Goal: Information Seeking & Learning: Learn about a topic

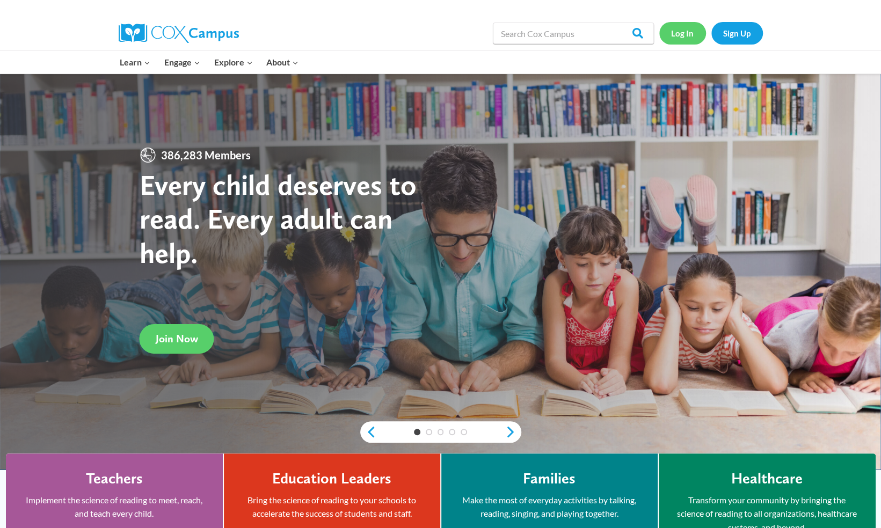
click at [683, 32] on link "Log In" at bounding box center [682, 33] width 47 height 22
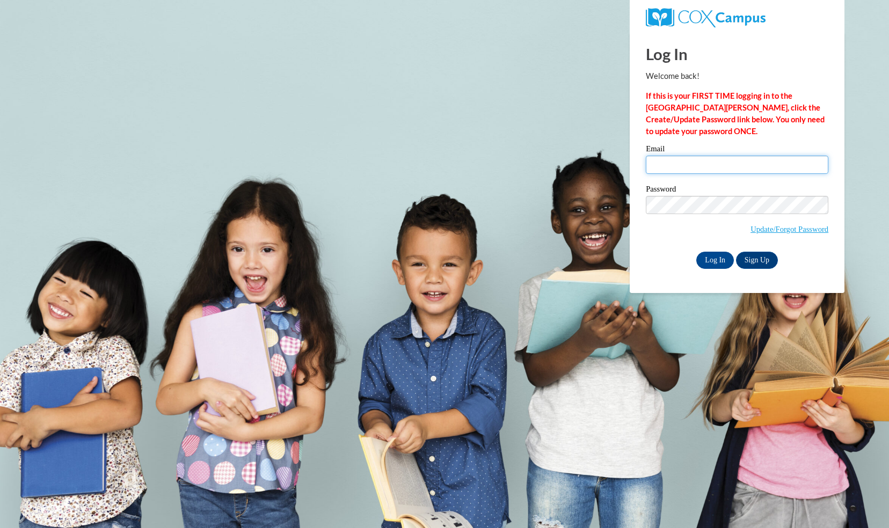
click at [711, 160] on input "Email" at bounding box center [737, 165] width 183 height 18
type input "whitelaurel1992@gmail.com"
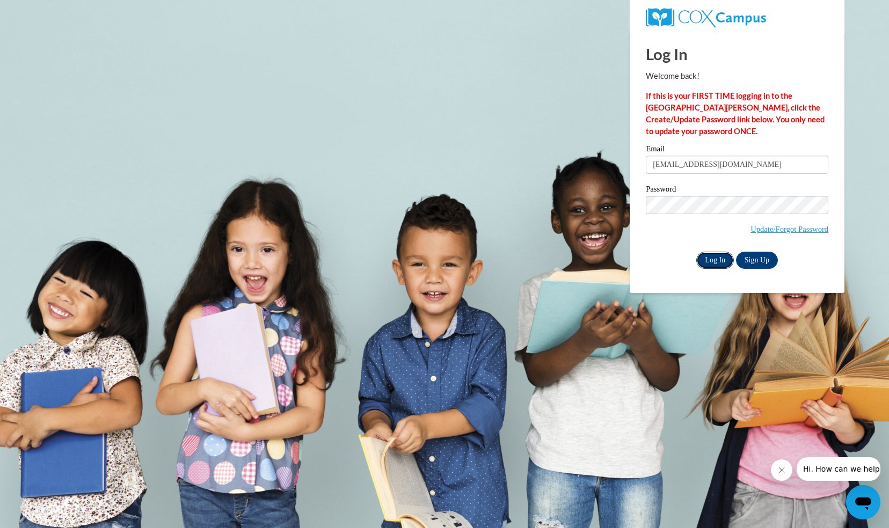
click at [709, 258] on input "Log In" at bounding box center [715, 260] width 38 height 17
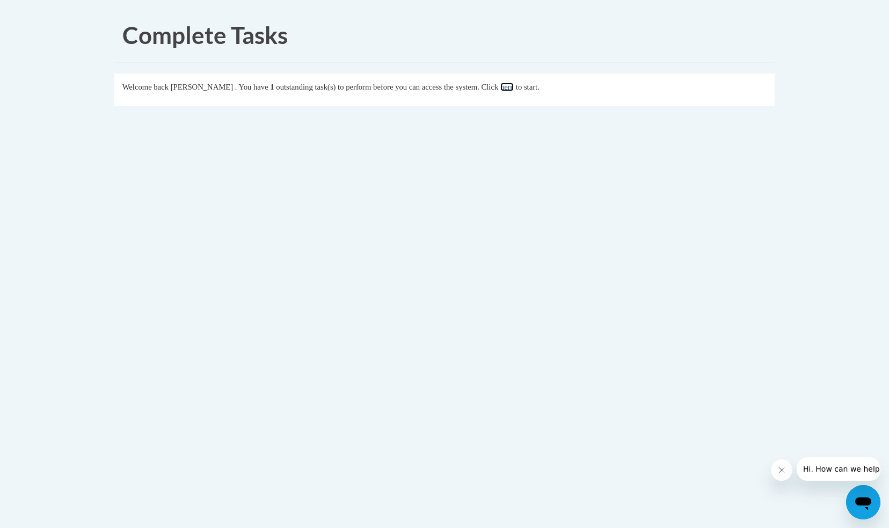
click at [514, 89] on link "here" at bounding box center [506, 87] width 13 height 9
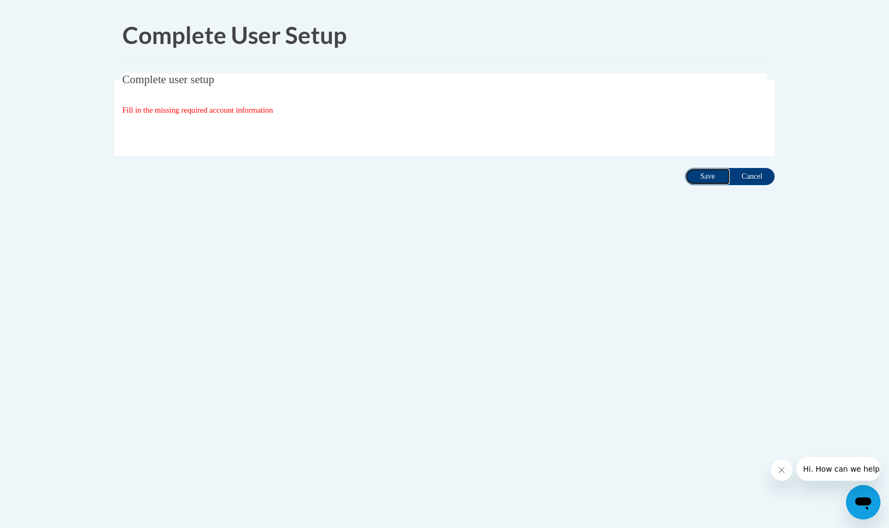
click at [701, 177] on input "Save" at bounding box center [707, 176] width 45 height 17
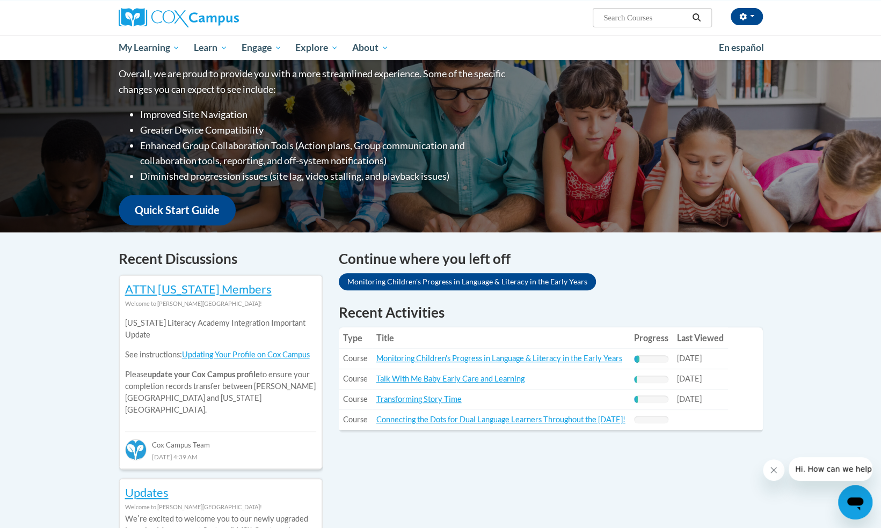
scroll to position [154, 0]
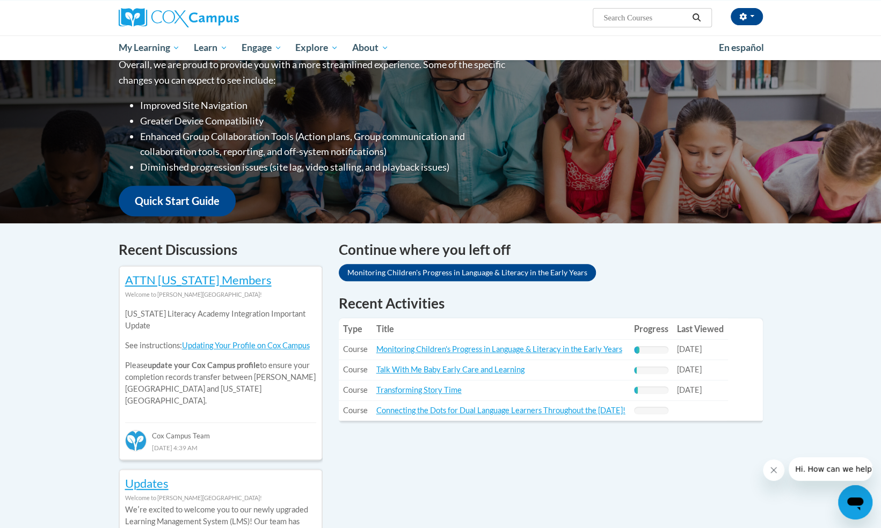
click at [630, 319] on th "Title" at bounding box center [501, 328] width 258 height 21
click at [597, 347] on link "Monitoring Children's Progress in Language & Literacy in the Early Years" at bounding box center [499, 349] width 246 height 9
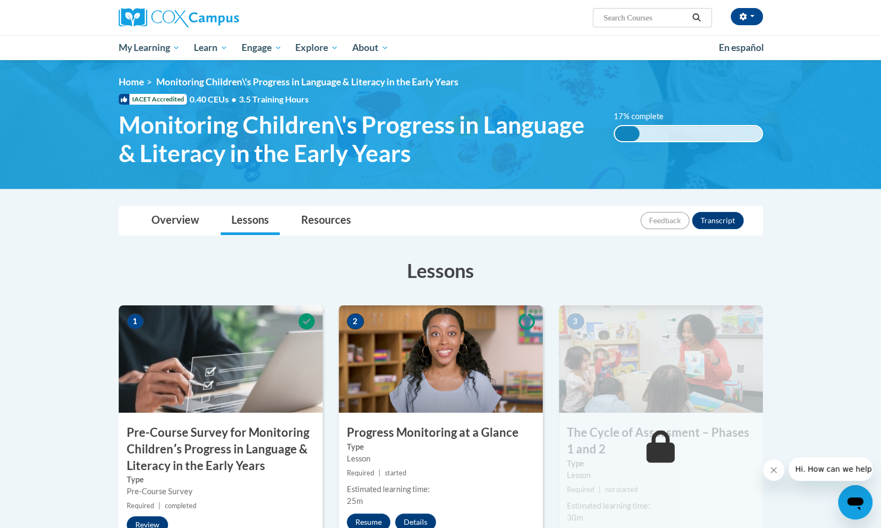
click at [877, 180] on img at bounding box center [440, 124] width 881 height 129
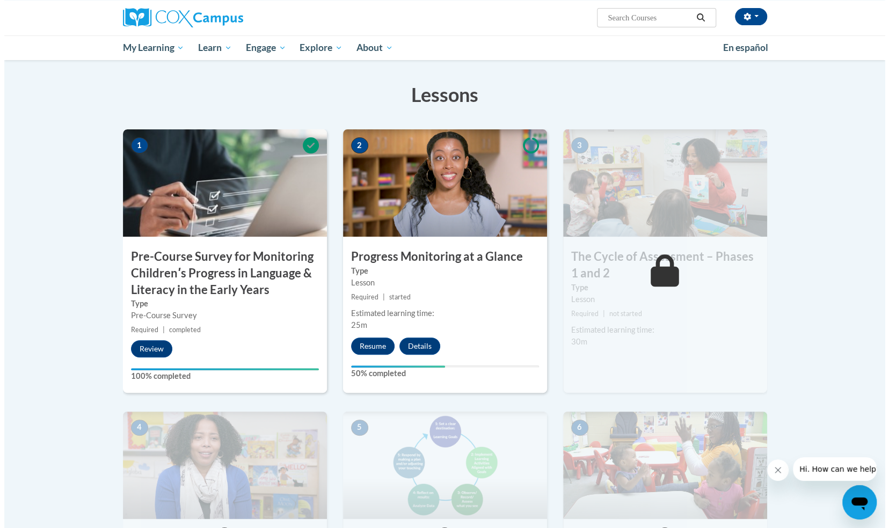
scroll to position [173, 0]
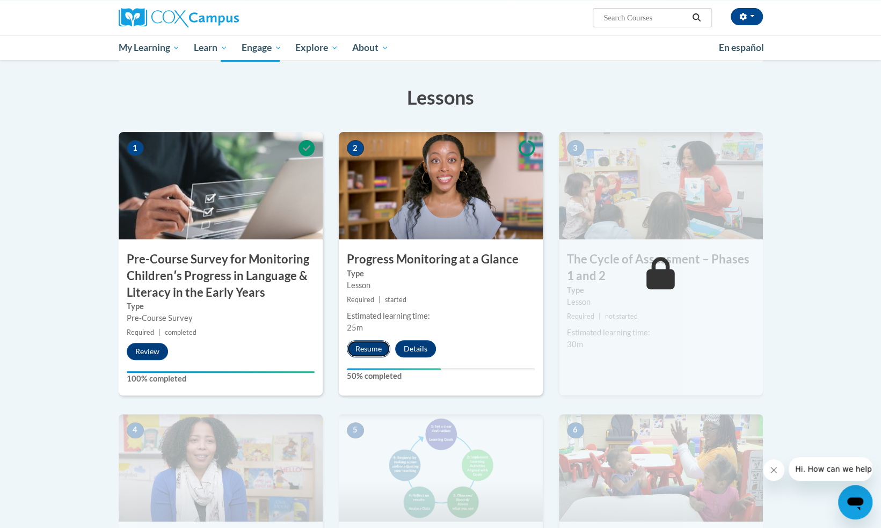
click at [373, 350] on button "Resume" at bounding box center [368, 348] width 43 height 17
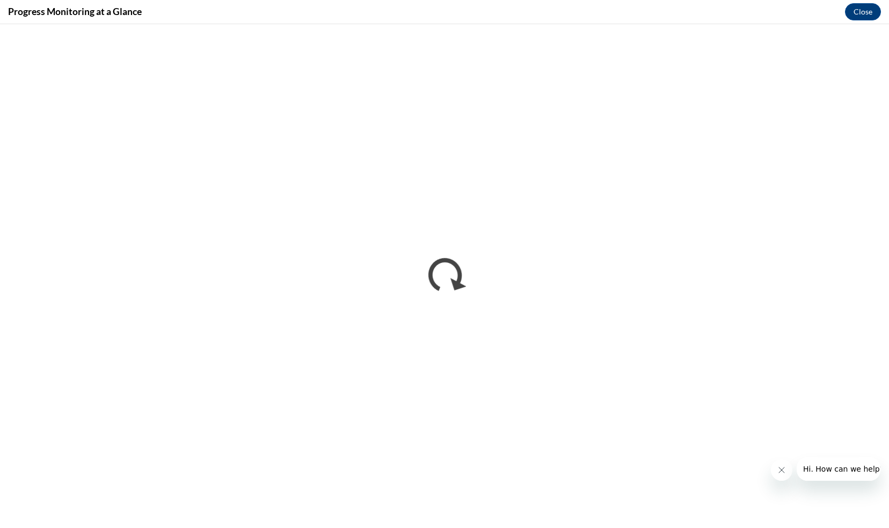
scroll to position [0, 0]
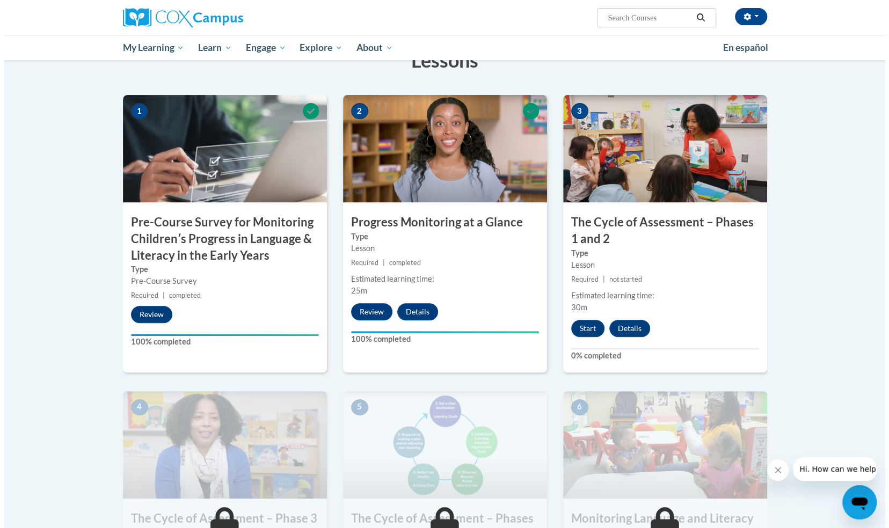
scroll to position [216, 0]
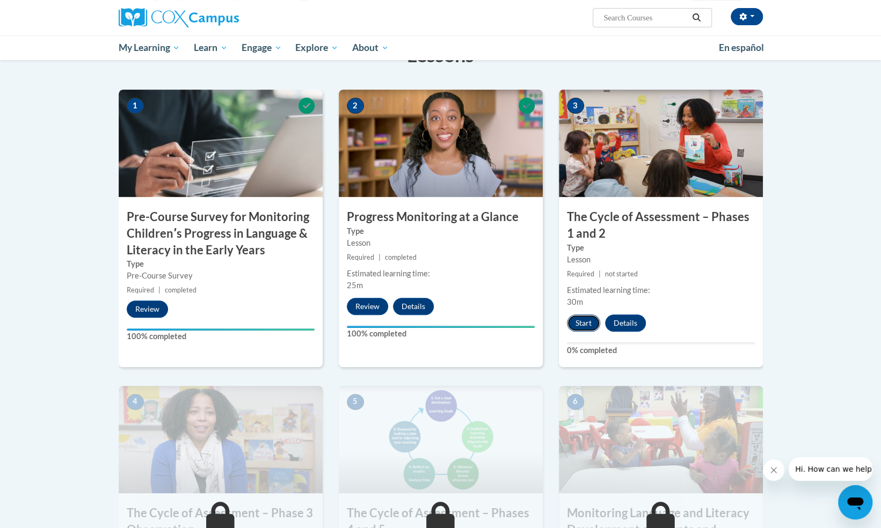
click at [591, 325] on button "Start" at bounding box center [583, 323] width 33 height 17
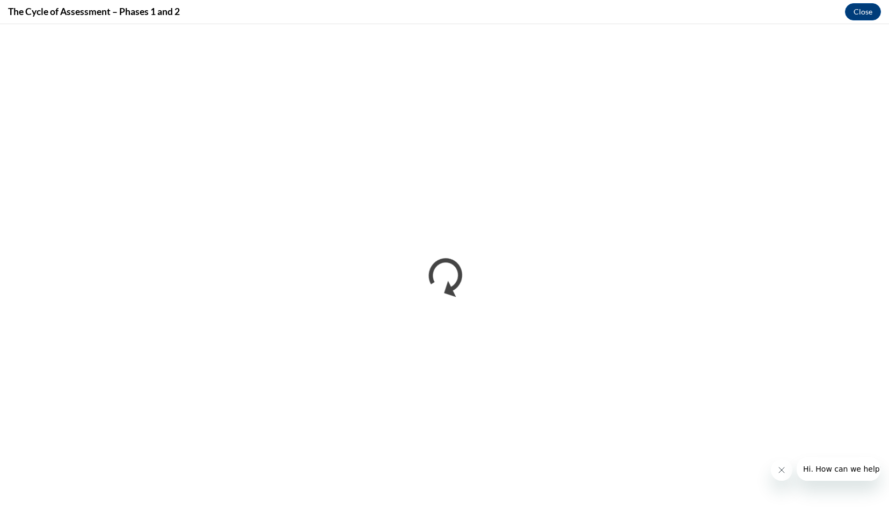
scroll to position [0, 0]
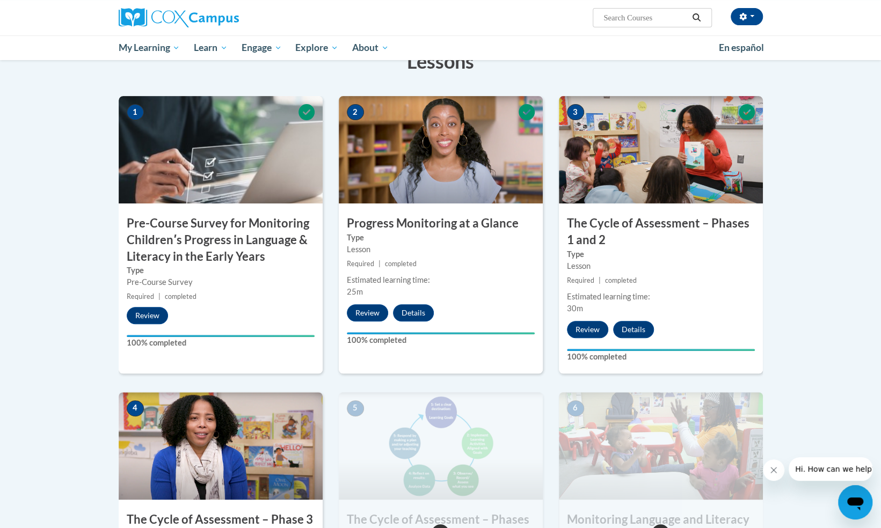
scroll to position [208, 0]
